Goal: Transaction & Acquisition: Purchase product/service

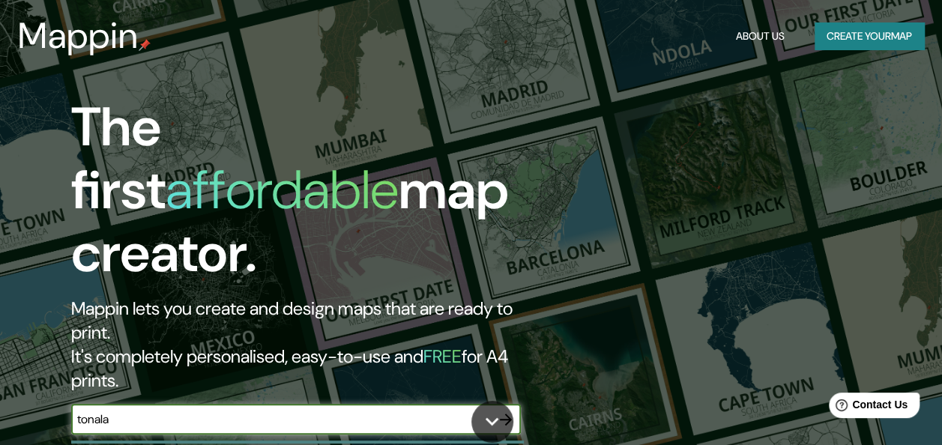
type input "tonala"
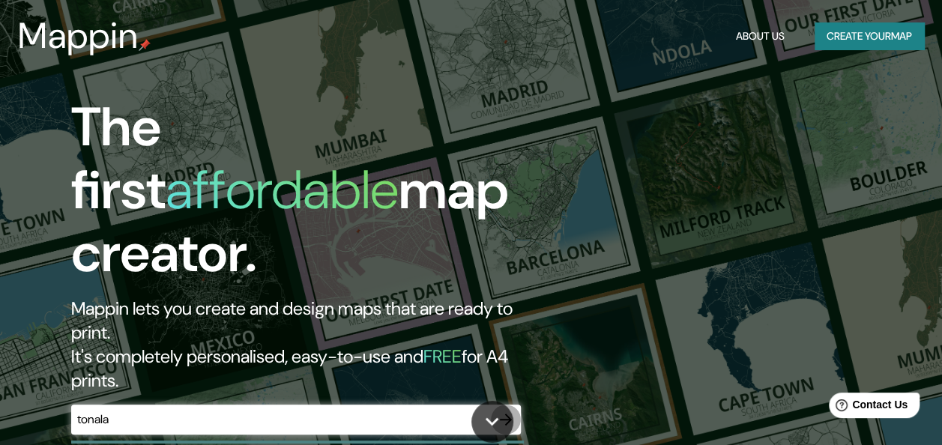
click at [506, 411] on icon "button" at bounding box center [506, 420] width 18 height 18
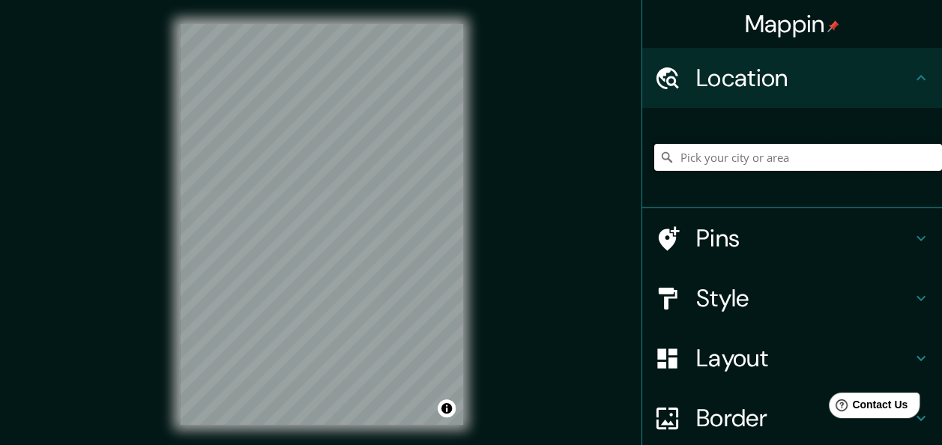
click at [762, 158] on input "Pick your city or area" at bounding box center [798, 157] width 288 height 27
click at [757, 161] on input "Pick your city or area" at bounding box center [798, 157] width 288 height 27
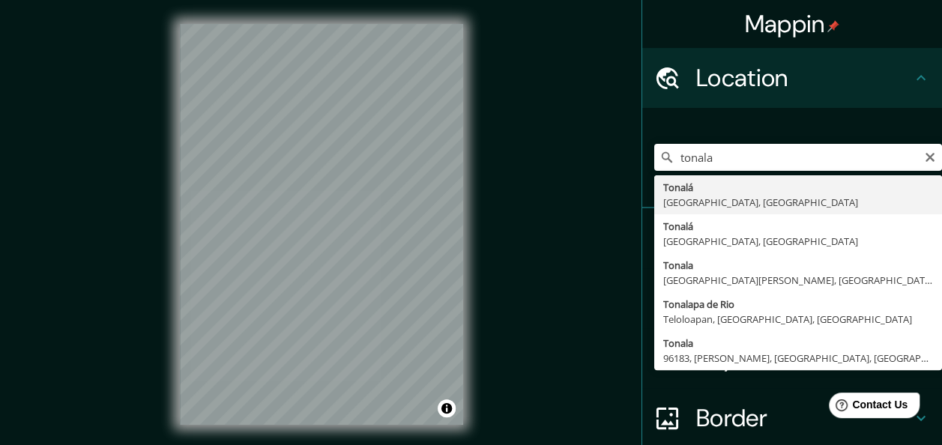
type input "[GEOGRAPHIC_DATA], [GEOGRAPHIC_DATA], [GEOGRAPHIC_DATA]"
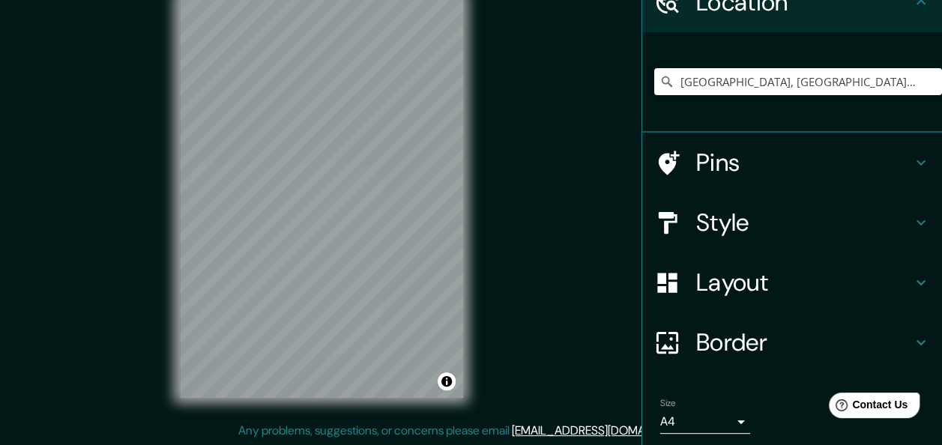
scroll to position [52, 0]
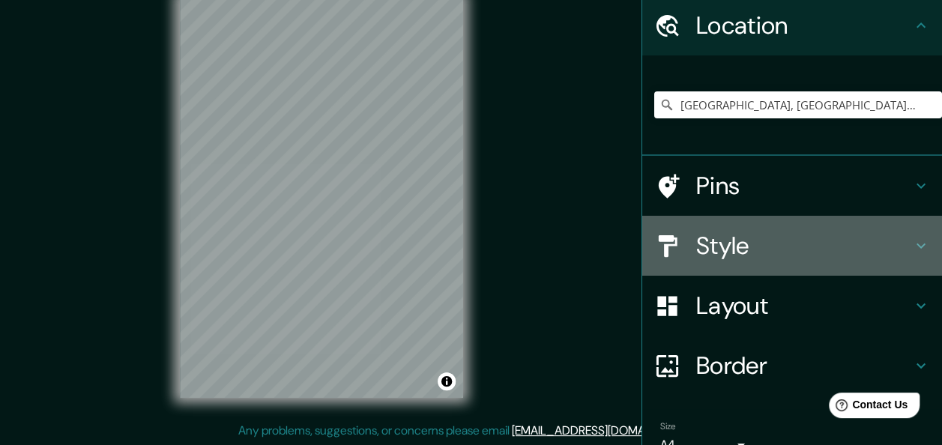
click at [762, 250] on h4 "Style" at bounding box center [804, 246] width 216 height 30
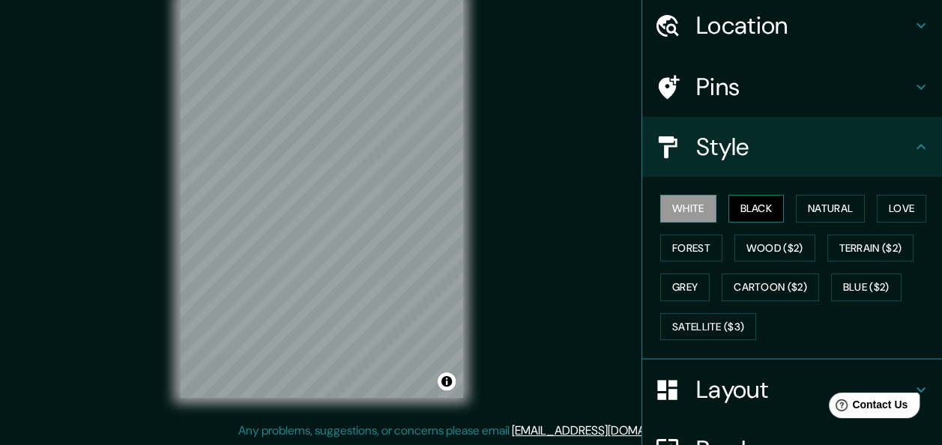
click at [739, 207] on button "Black" at bounding box center [757, 209] width 56 height 28
click at [801, 202] on button "Natural" at bounding box center [830, 209] width 69 height 28
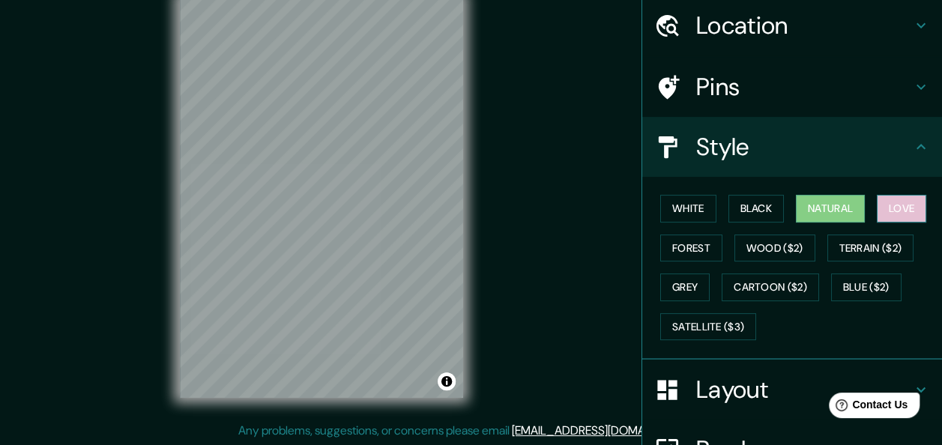
click at [881, 212] on button "Love" at bounding box center [901, 209] width 49 height 28
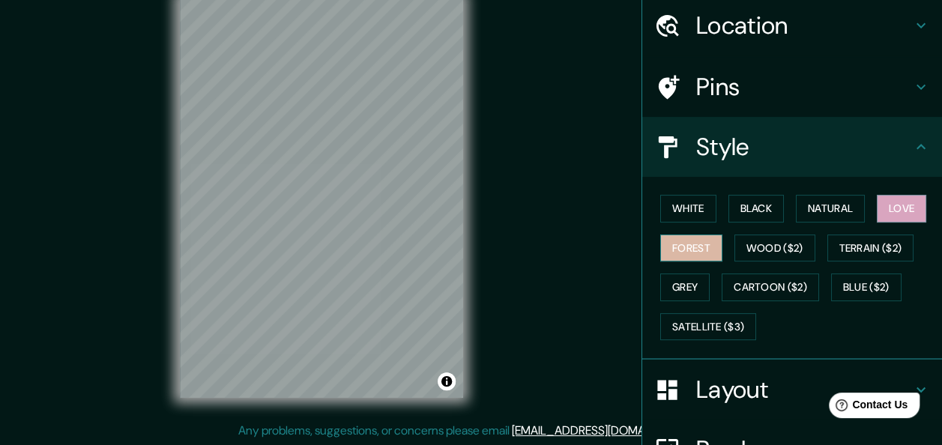
click at [685, 256] on button "Forest" at bounding box center [691, 249] width 62 height 28
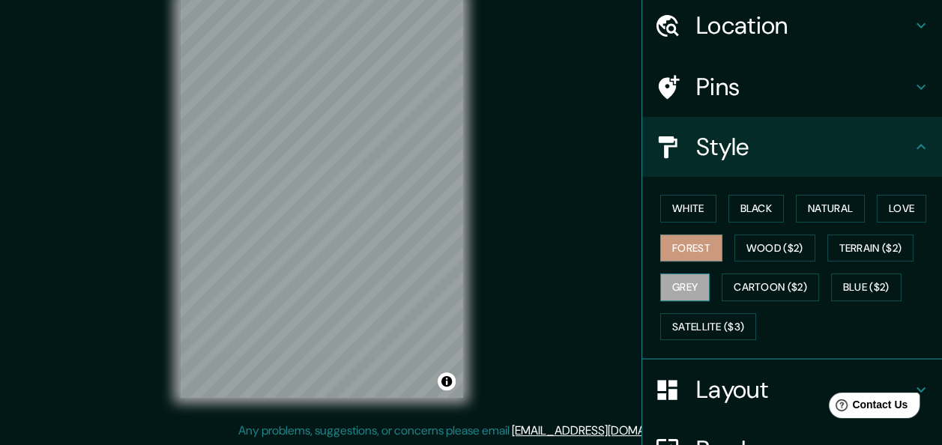
click at [687, 281] on button "Grey" at bounding box center [684, 288] width 49 height 28
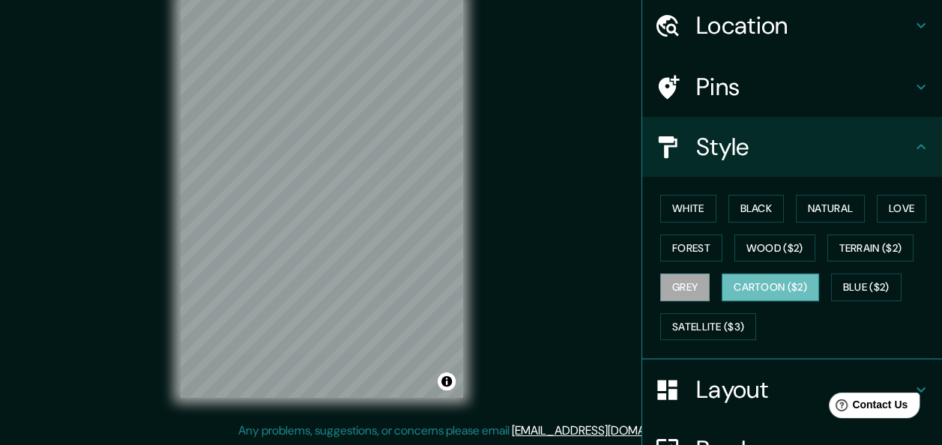
click at [759, 291] on button "Cartoon ($2)" at bounding box center [770, 288] width 97 height 28
click at [756, 250] on button "Wood ($2)" at bounding box center [775, 249] width 81 height 28
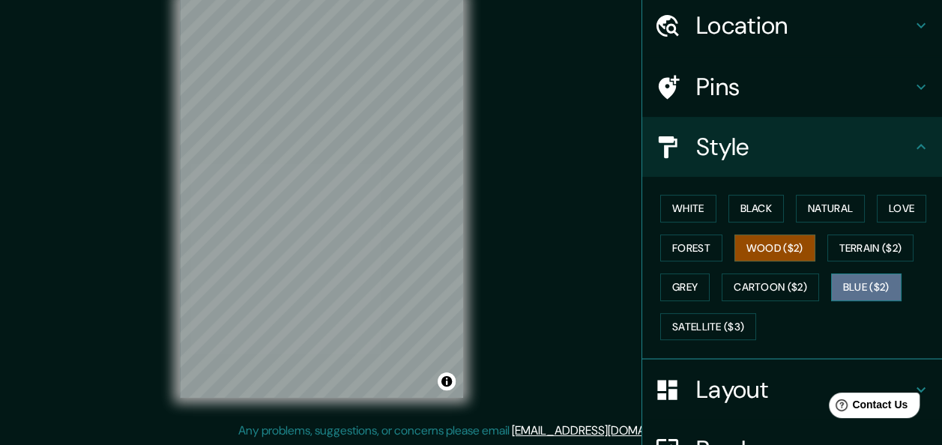
click at [864, 280] on button "Blue ($2)" at bounding box center [866, 288] width 70 height 28
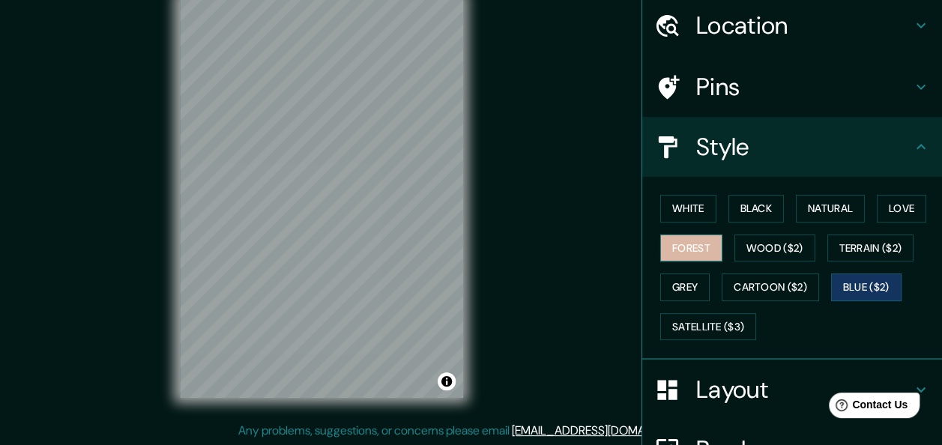
click at [693, 247] on button "Forest" at bounding box center [691, 249] width 62 height 28
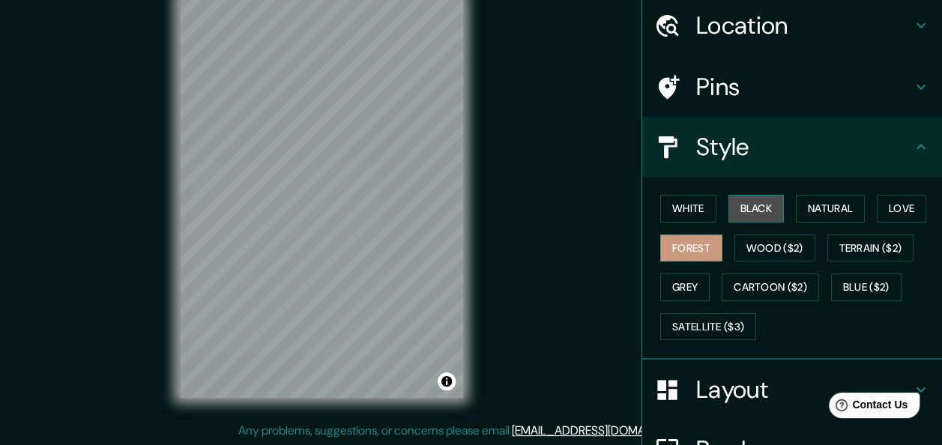
click at [753, 219] on button "Black" at bounding box center [757, 209] width 56 height 28
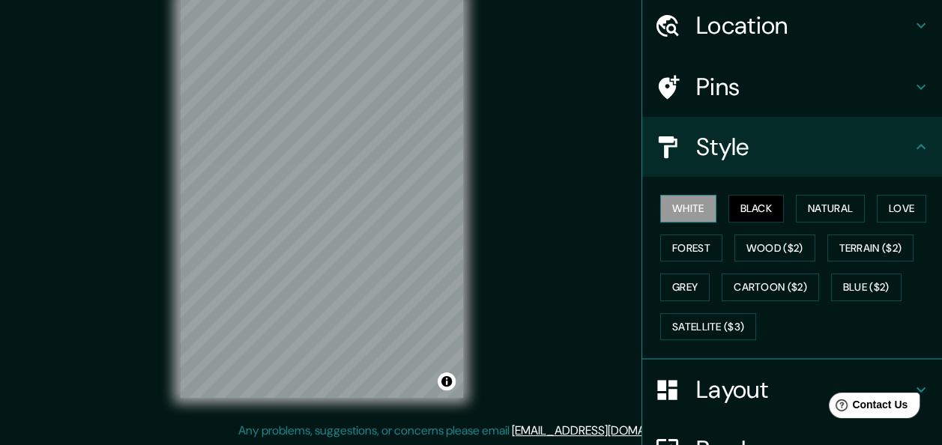
click at [698, 215] on button "White" at bounding box center [688, 209] width 56 height 28
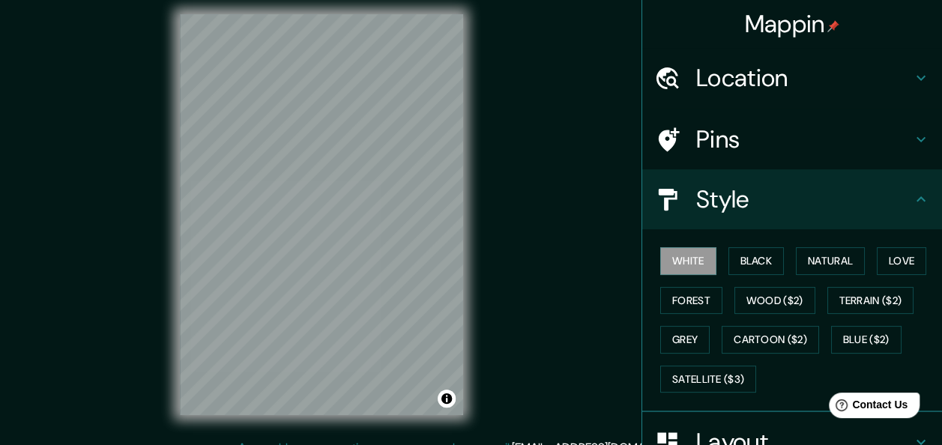
scroll to position [0, 0]
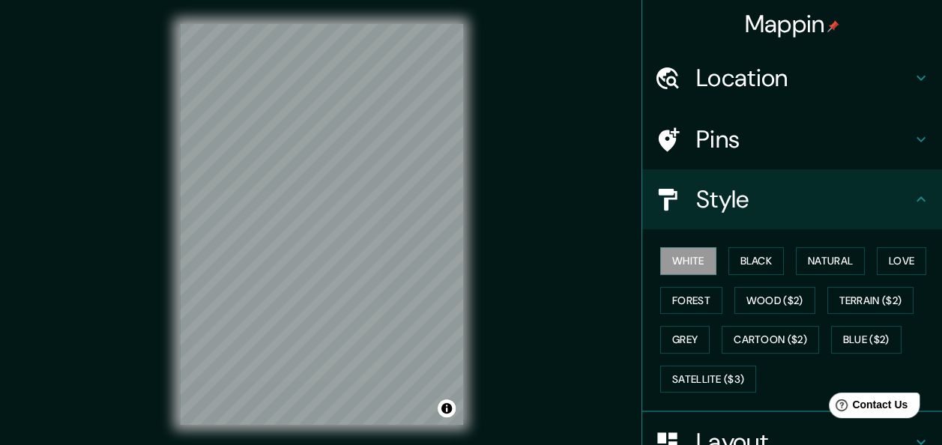
click at [760, 84] on h4 "Location" at bounding box center [804, 78] width 216 height 30
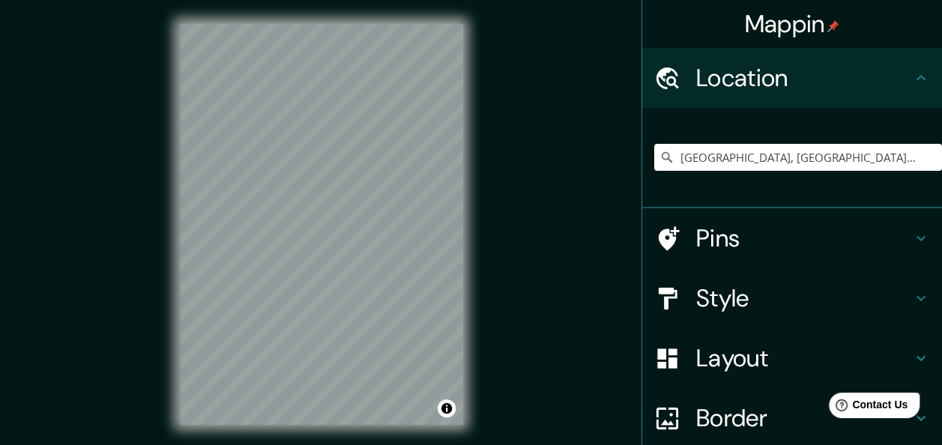
click at [162, 214] on div "© Mapbox © OpenStreetMap Improve this map" at bounding box center [321, 224] width 331 height 449
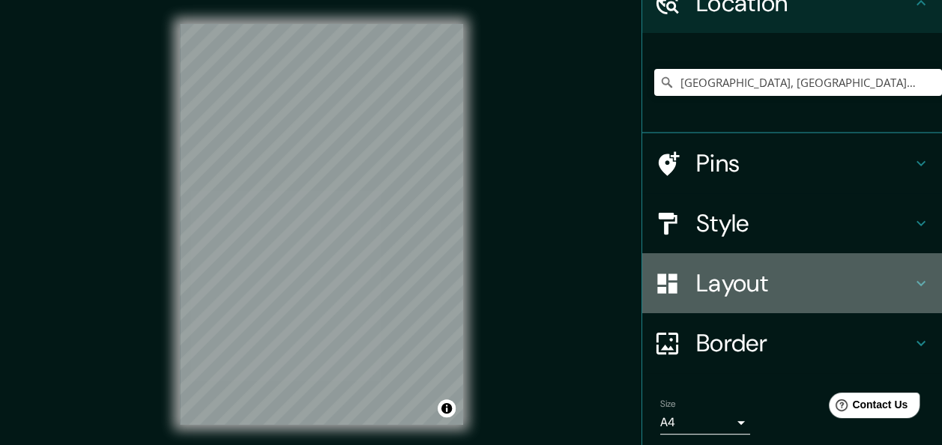
click at [759, 289] on h4 "Layout" at bounding box center [804, 283] width 216 height 30
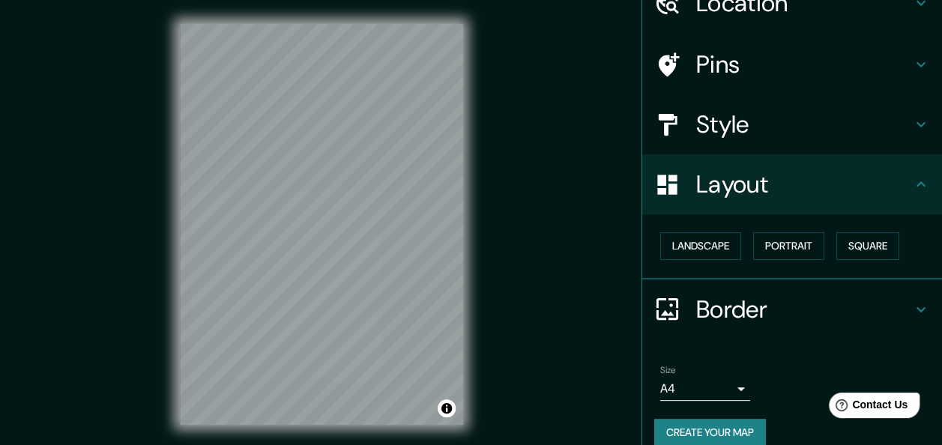
click at [769, 133] on h4 "Style" at bounding box center [804, 124] width 216 height 30
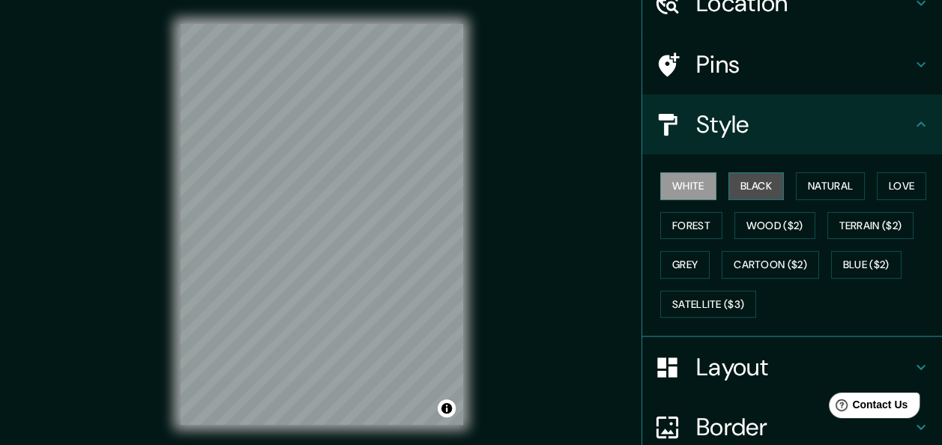
click at [754, 178] on button "Black" at bounding box center [757, 186] width 56 height 28
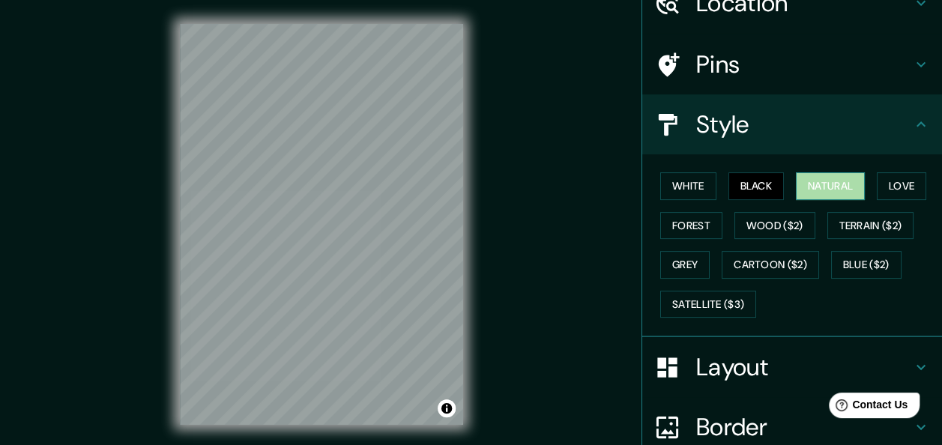
click at [813, 190] on button "Natural" at bounding box center [830, 186] width 69 height 28
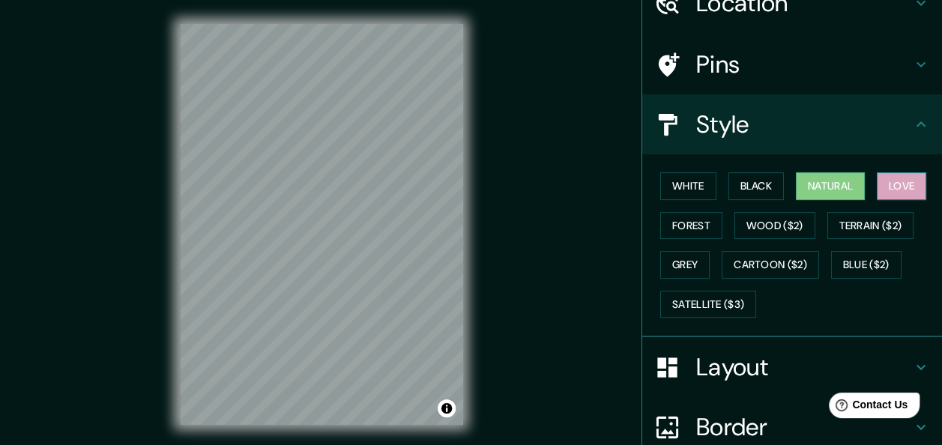
click at [889, 186] on button "Love" at bounding box center [901, 186] width 49 height 28
click at [465, 274] on div "© Mapbox © OpenStreetMap Improve this map" at bounding box center [321, 224] width 331 height 449
click at [747, 184] on button "Black" at bounding box center [757, 186] width 56 height 28
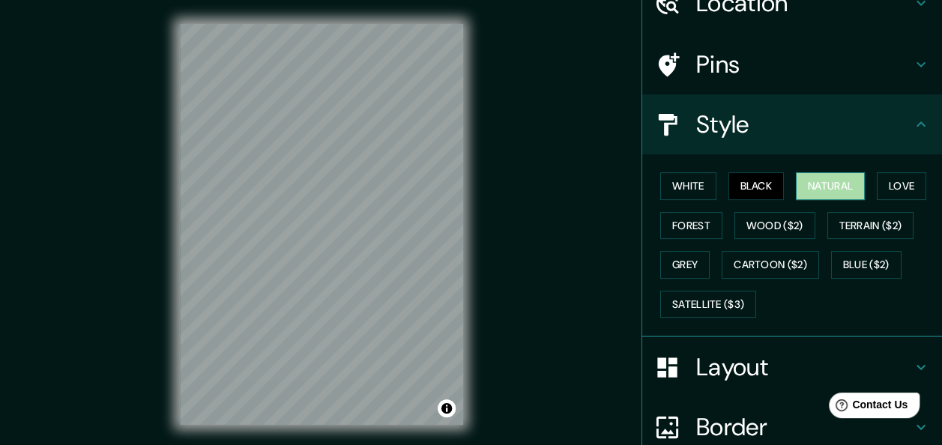
click at [827, 190] on button "Natural" at bounding box center [830, 186] width 69 height 28
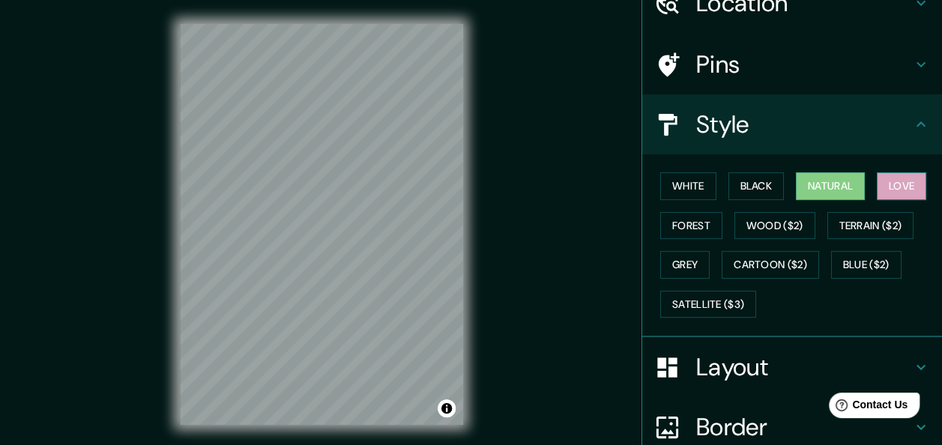
click at [885, 192] on button "Love" at bounding box center [901, 186] width 49 height 28
click at [819, 193] on button "Natural" at bounding box center [830, 186] width 69 height 28
click at [756, 185] on button "Black" at bounding box center [757, 186] width 56 height 28
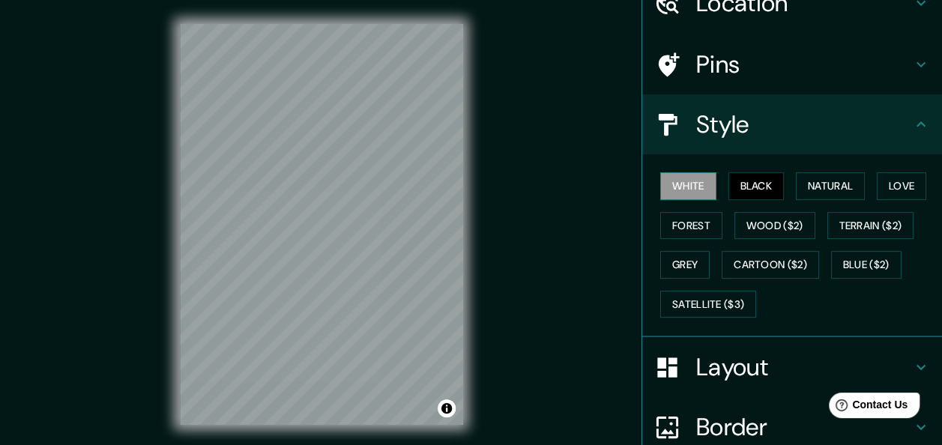
click at [674, 180] on button "White" at bounding box center [688, 186] width 56 height 28
click at [674, 226] on button "Forest" at bounding box center [691, 226] width 62 height 28
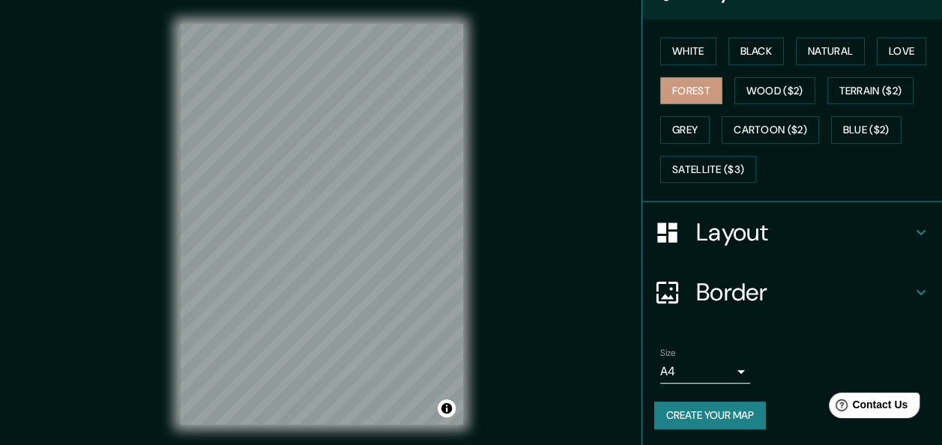
scroll to position [27, 0]
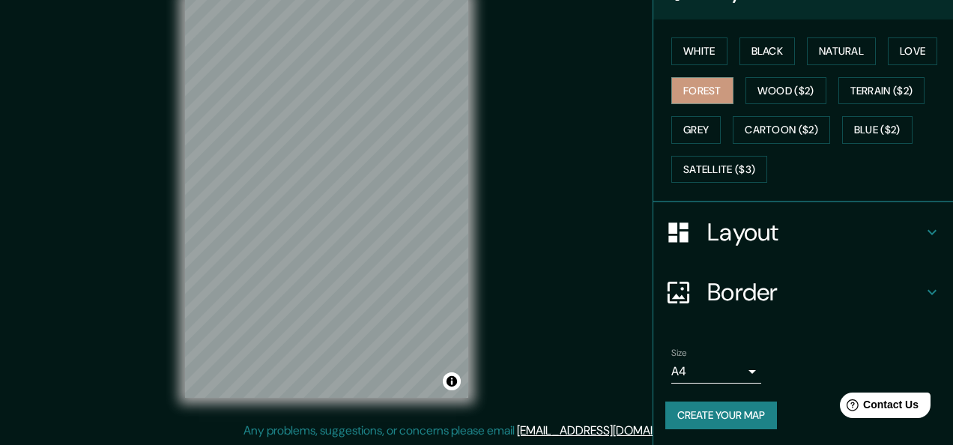
click at [707, 376] on body "Mappin Location [GEOGRAPHIC_DATA], [GEOGRAPHIC_DATA], [GEOGRAPHIC_DATA] Pins St…" at bounding box center [476, 195] width 953 height 445
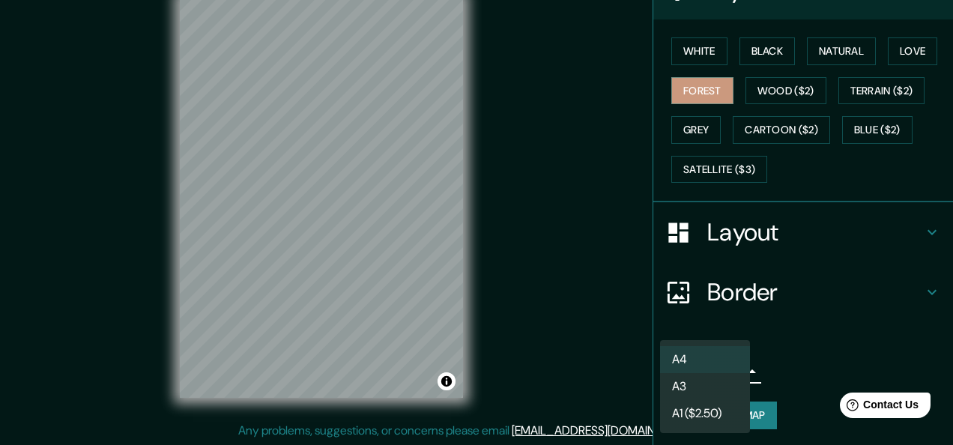
click at [717, 382] on li "A3" at bounding box center [705, 386] width 90 height 27
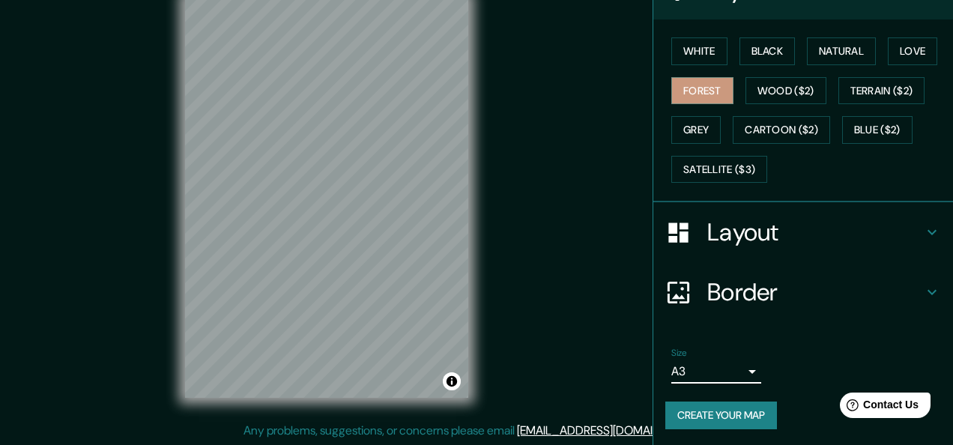
click at [705, 370] on body "Mappin Location [GEOGRAPHIC_DATA], [GEOGRAPHIC_DATA], [GEOGRAPHIC_DATA] Pins St…" at bounding box center [476, 195] width 953 height 445
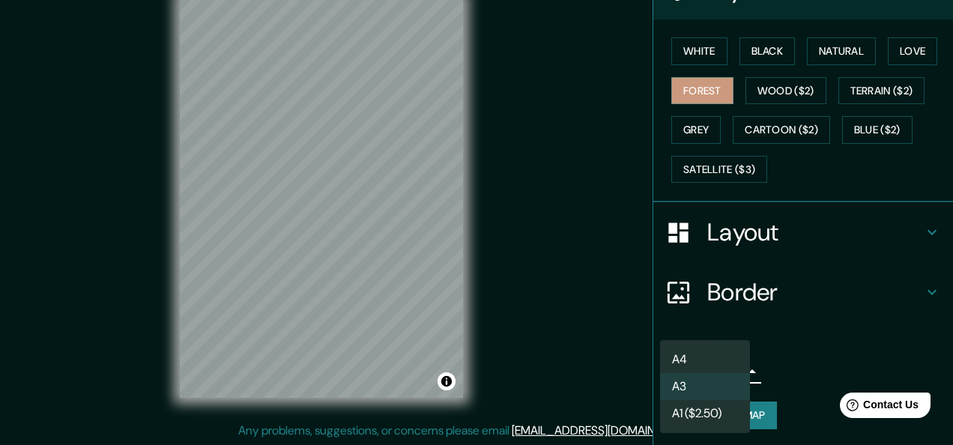
click at [696, 355] on li "A4" at bounding box center [705, 359] width 90 height 27
type input "single"
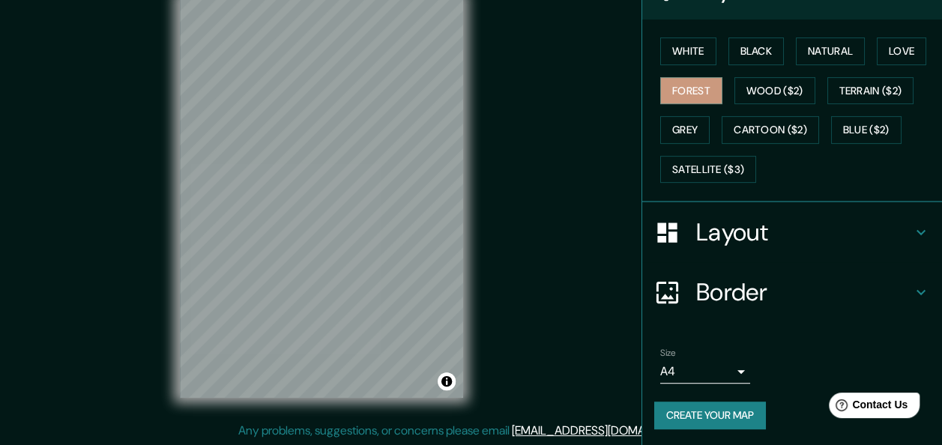
click at [522, 177] on div "Mappin Location [GEOGRAPHIC_DATA], [GEOGRAPHIC_DATA], [GEOGRAPHIC_DATA] Pins St…" at bounding box center [471, 209] width 942 height 473
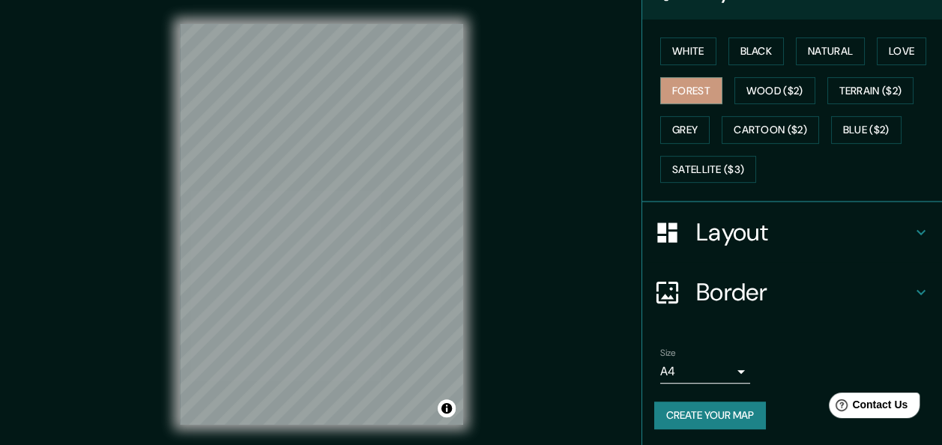
click at [749, 415] on button "Create your map" at bounding box center [710, 416] width 112 height 28
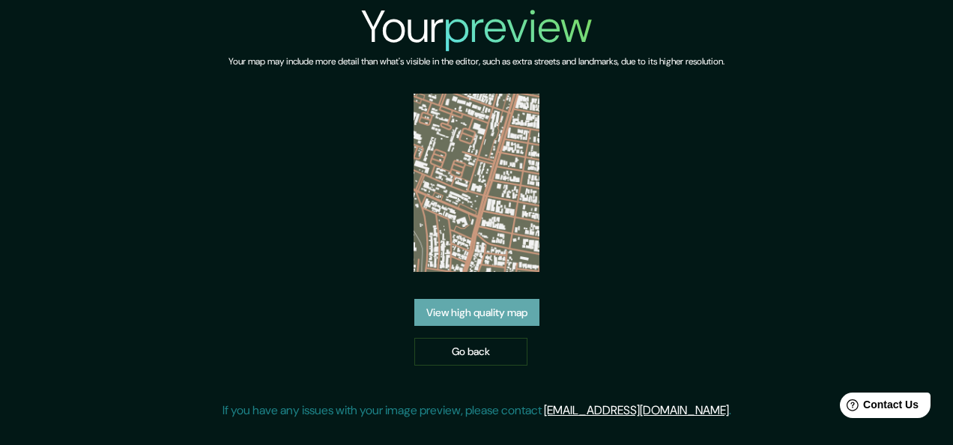
click at [483, 315] on link "View high quality map" at bounding box center [477, 313] width 125 height 28
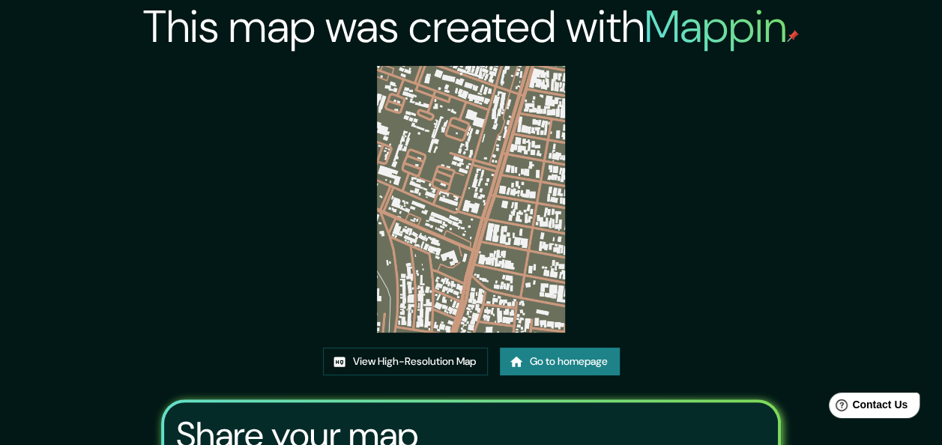
click at [493, 220] on img at bounding box center [471, 199] width 189 height 267
